Goal: Task Accomplishment & Management: Manage account settings

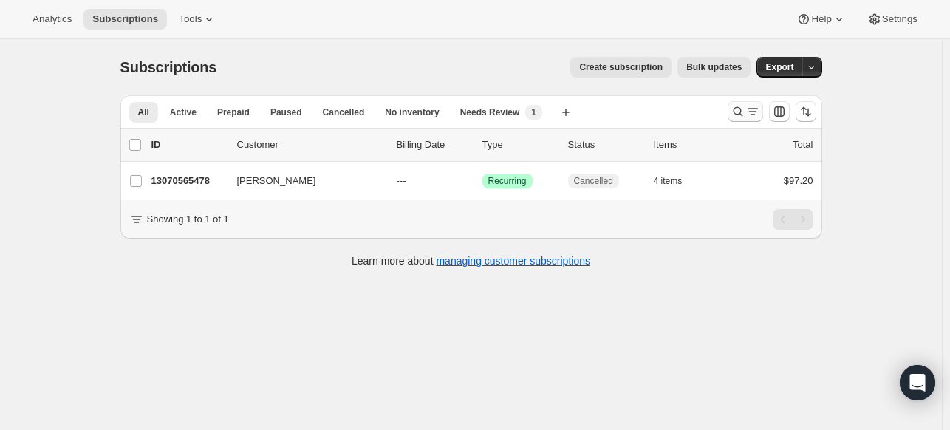
click at [738, 109] on icon "Search and filter results" at bounding box center [738, 111] width 15 height 15
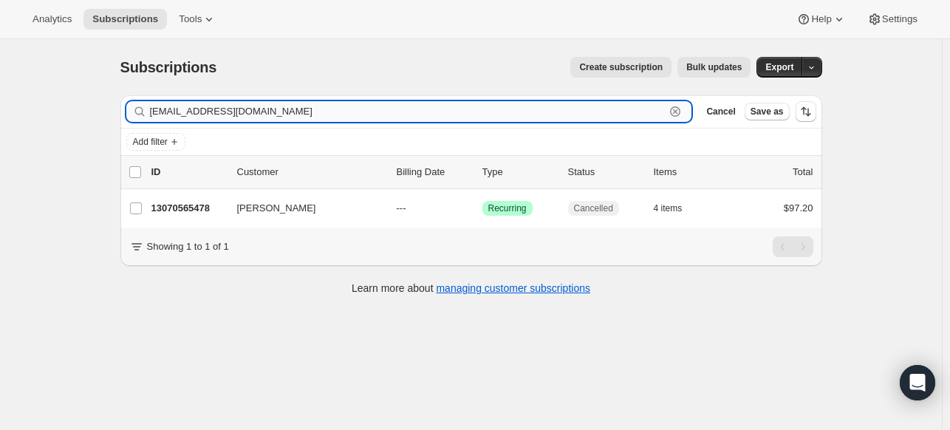
paste input "[EMAIL_ADDRESS][DOMAIN_NAME]"
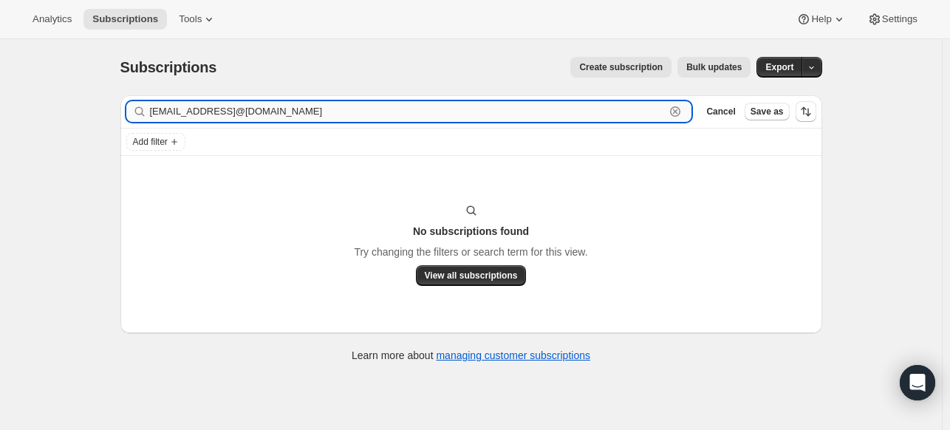
click at [356, 102] on input "[EMAIL_ADDRESS]@[DOMAIN_NAME]" at bounding box center [408, 111] width 516 height 21
paste input "neth wyzard"
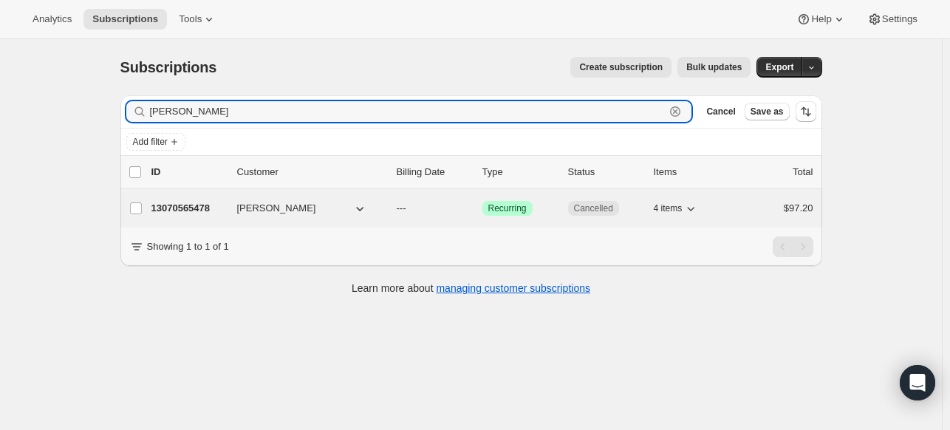
type input "[PERSON_NAME]"
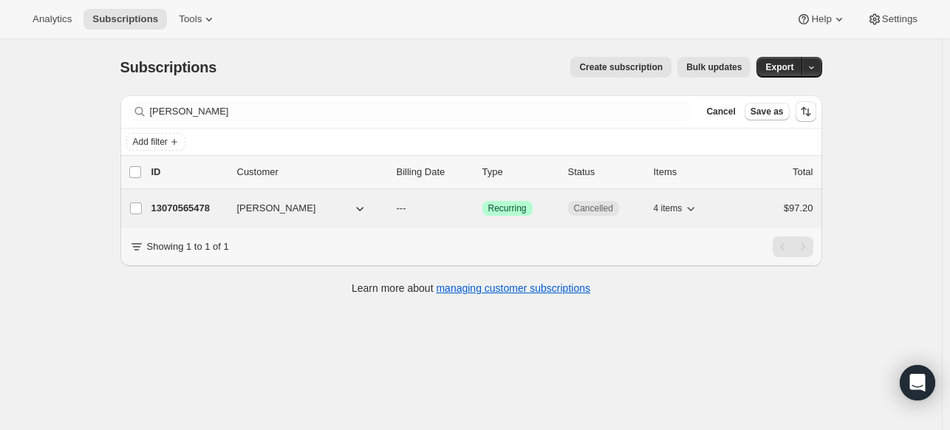
click at [197, 211] on p "13070565478" at bounding box center [188, 208] width 74 height 15
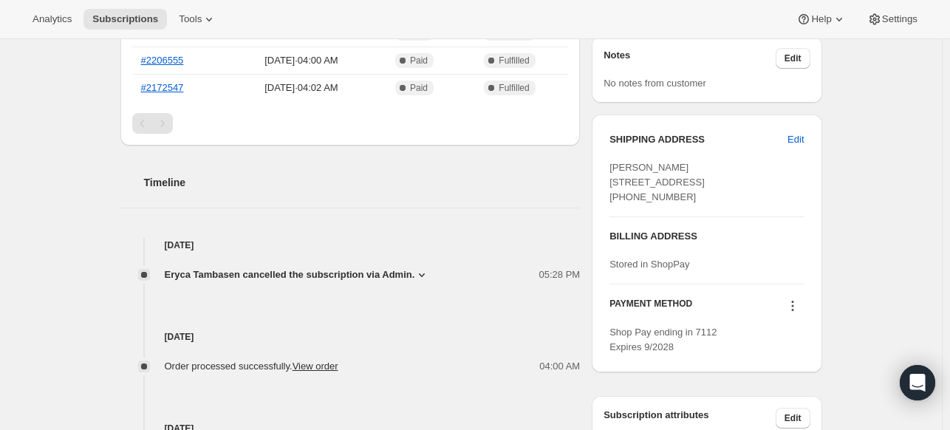
scroll to position [591, 0]
